Goal: Task Accomplishment & Management: Use online tool/utility

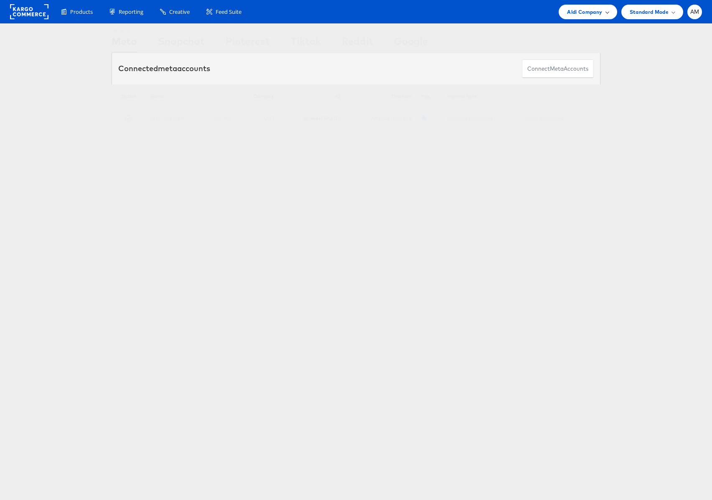
click at [571, 10] on span "Aldi Company" at bounding box center [584, 12] width 35 height 9
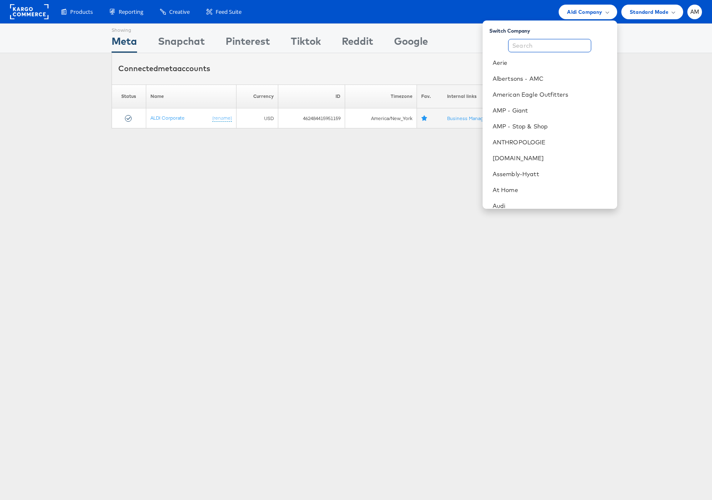
click at [542, 44] on input "text" at bounding box center [549, 45] width 83 height 13
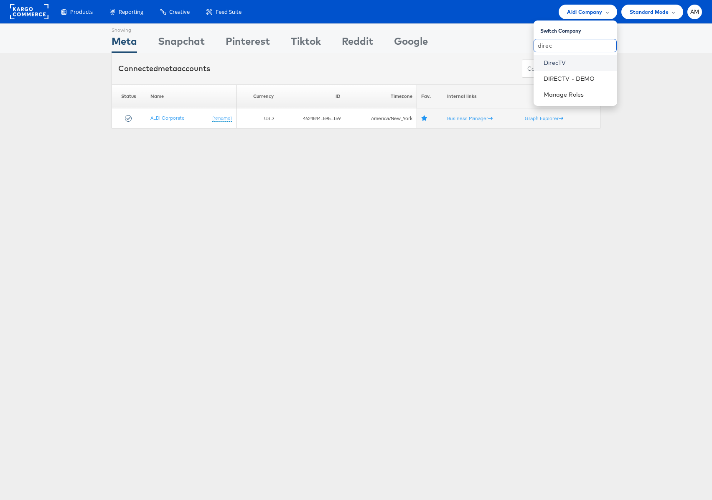
type input "direc"
click at [560, 62] on link "DirecTV" at bounding box center [577, 63] width 67 height 8
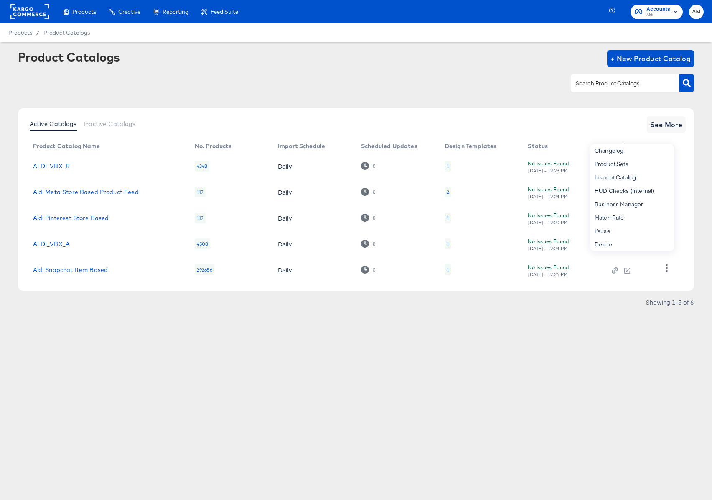
click at [222, 74] on div at bounding box center [356, 83] width 677 height 19
click at [25, 13] on rect at bounding box center [29, 11] width 38 height 15
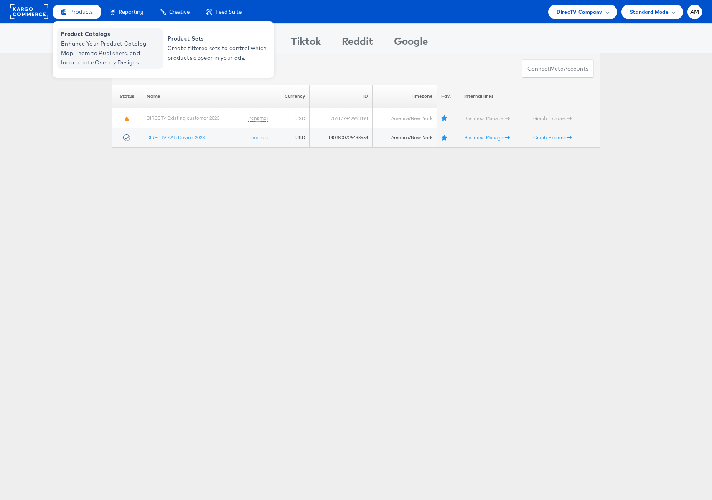
click at [79, 45] on span "Enhance Your Product Catalog, Map Them to Publishers, and Incorporate Overlay D…" at bounding box center [111, 53] width 100 height 28
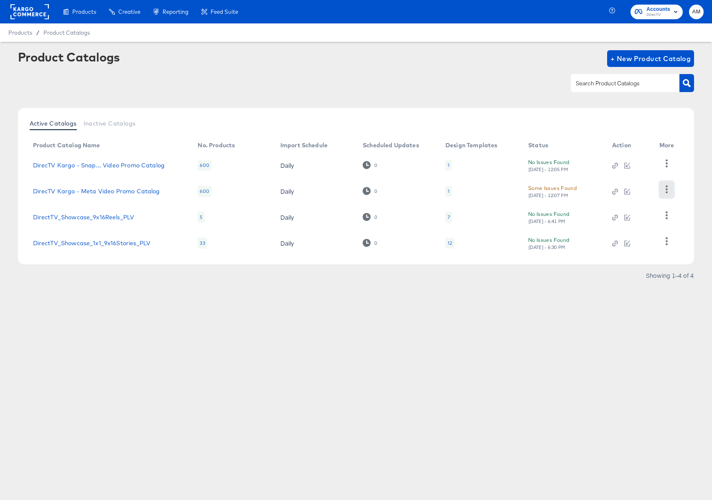
click at [667, 189] on icon "button" at bounding box center [667, 189] width 2 height 8
click at [619, 202] on div "Business Manager" at bounding box center [633, 202] width 84 height 13
click at [132, 191] on link "DirecTV Kargo - Meta Video Promo Catalog" at bounding box center [96, 191] width 127 height 7
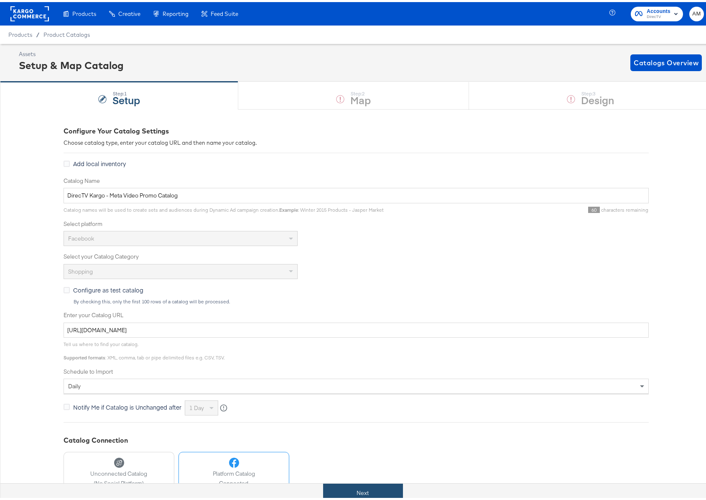
click at [345, 490] on button "Next" at bounding box center [363, 490] width 80 height 19
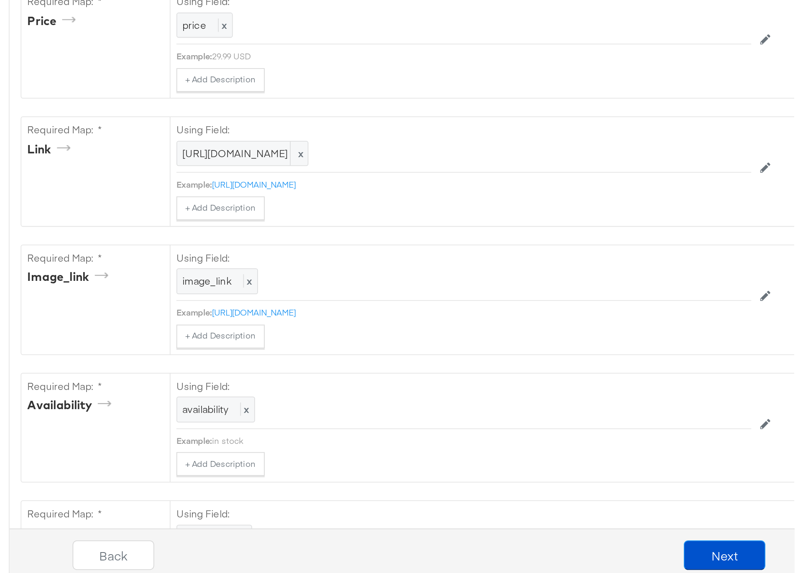
scroll to position [418, 0]
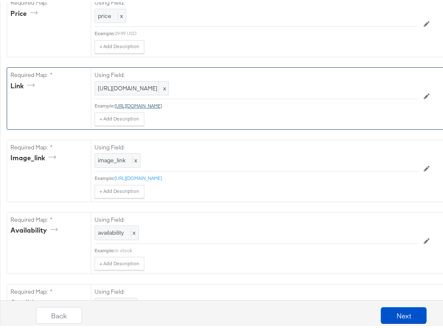
click at [162, 107] on link "https://ad.doubleclick.net/ddm/trackclk/N1799550.3958212PMPRECISIONFACEB/B33808…" at bounding box center [138, 103] width 47 height 6
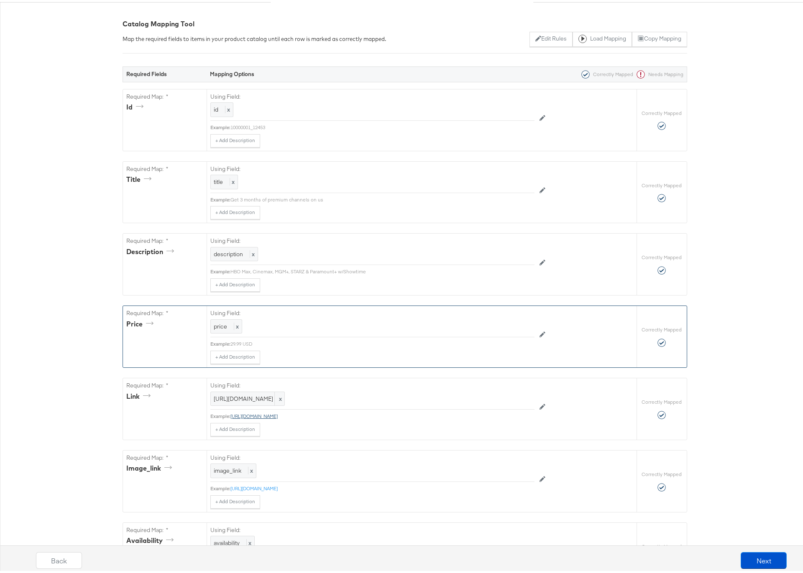
scroll to position [0, 0]
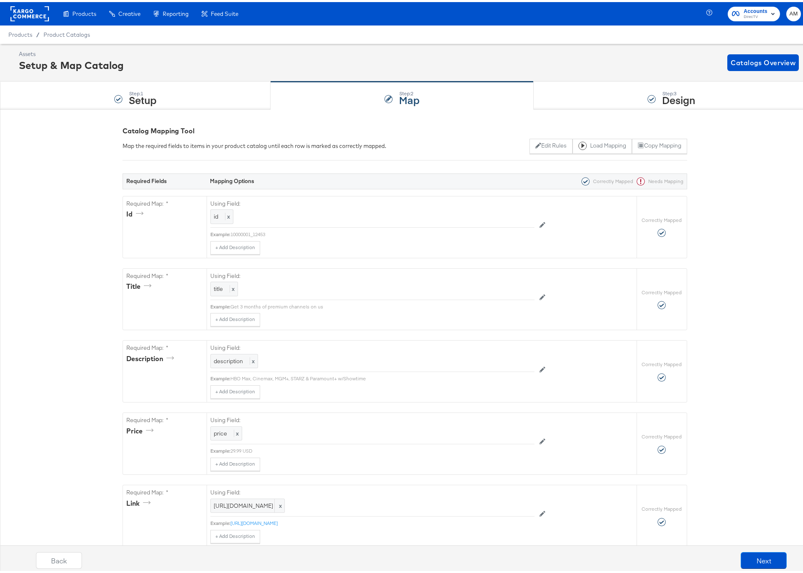
click at [31, 9] on rect at bounding box center [29, 11] width 38 height 15
